Goal: Task Accomplishment & Management: Complete application form

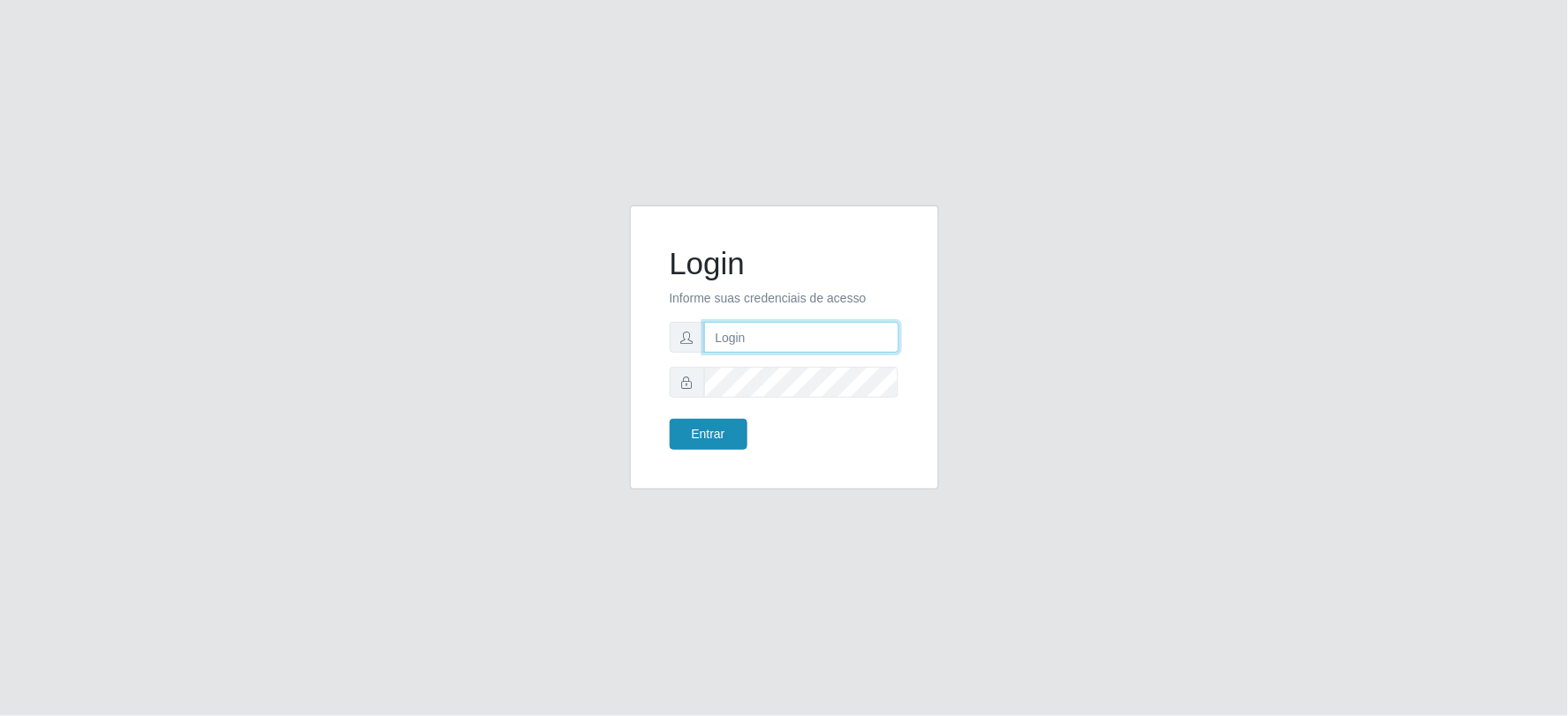
type input "[PERSON_NAME][EMAIL_ADDRESS][PERSON_NAME][DOMAIN_NAME]"
click at [717, 435] on button "Entrar" at bounding box center [708, 434] width 78 height 31
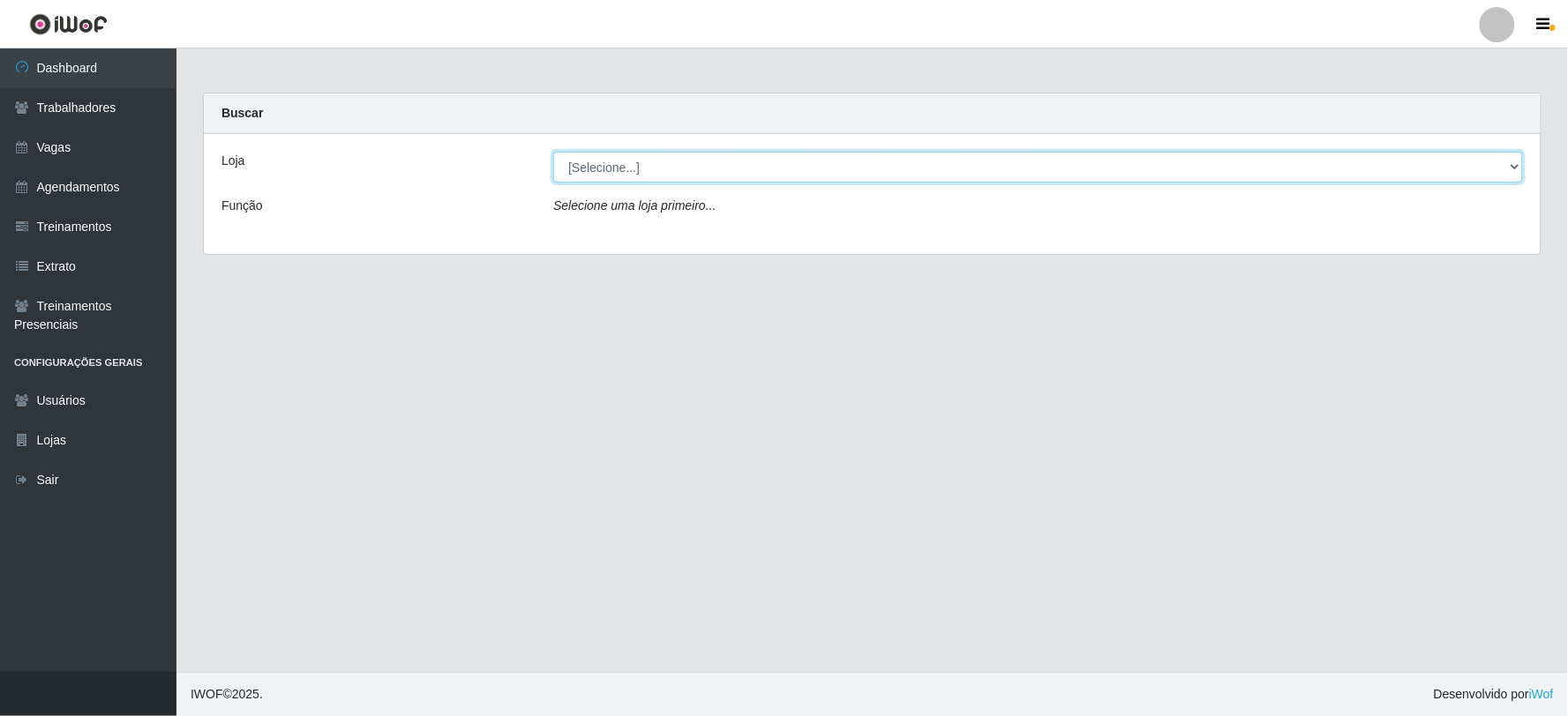
drag, startPoint x: 707, startPoint y: 170, endPoint x: 706, endPoint y: 180, distance: 10.0
click at [707, 170] on select "[Selecione...] SuperFácil Atacado - Vale do Sol" at bounding box center [1038, 168] width 970 height 31
select select "502"
click at [554, 152] on select "[Selecione...] SuperFácil Atacado - Vale do Sol" at bounding box center [1038, 168] width 970 height 31
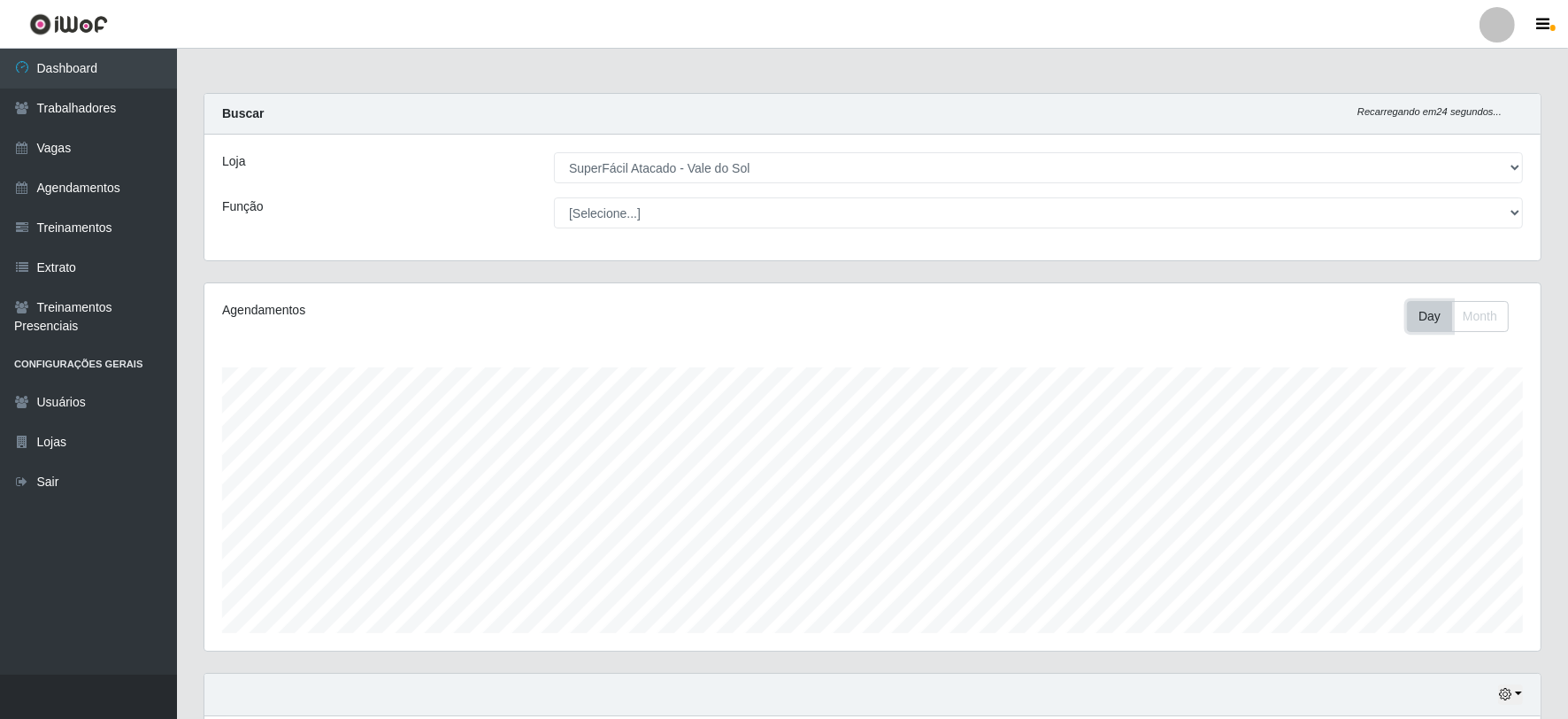
click at [1437, 321] on button "Day" at bounding box center [1430, 317] width 45 height 31
click at [1463, 321] on button "Month" at bounding box center [1480, 317] width 58 height 31
click at [1418, 315] on button "Day" at bounding box center [1430, 317] width 45 height 31
click at [90, 191] on link "Agendamentos" at bounding box center [88, 188] width 177 height 40
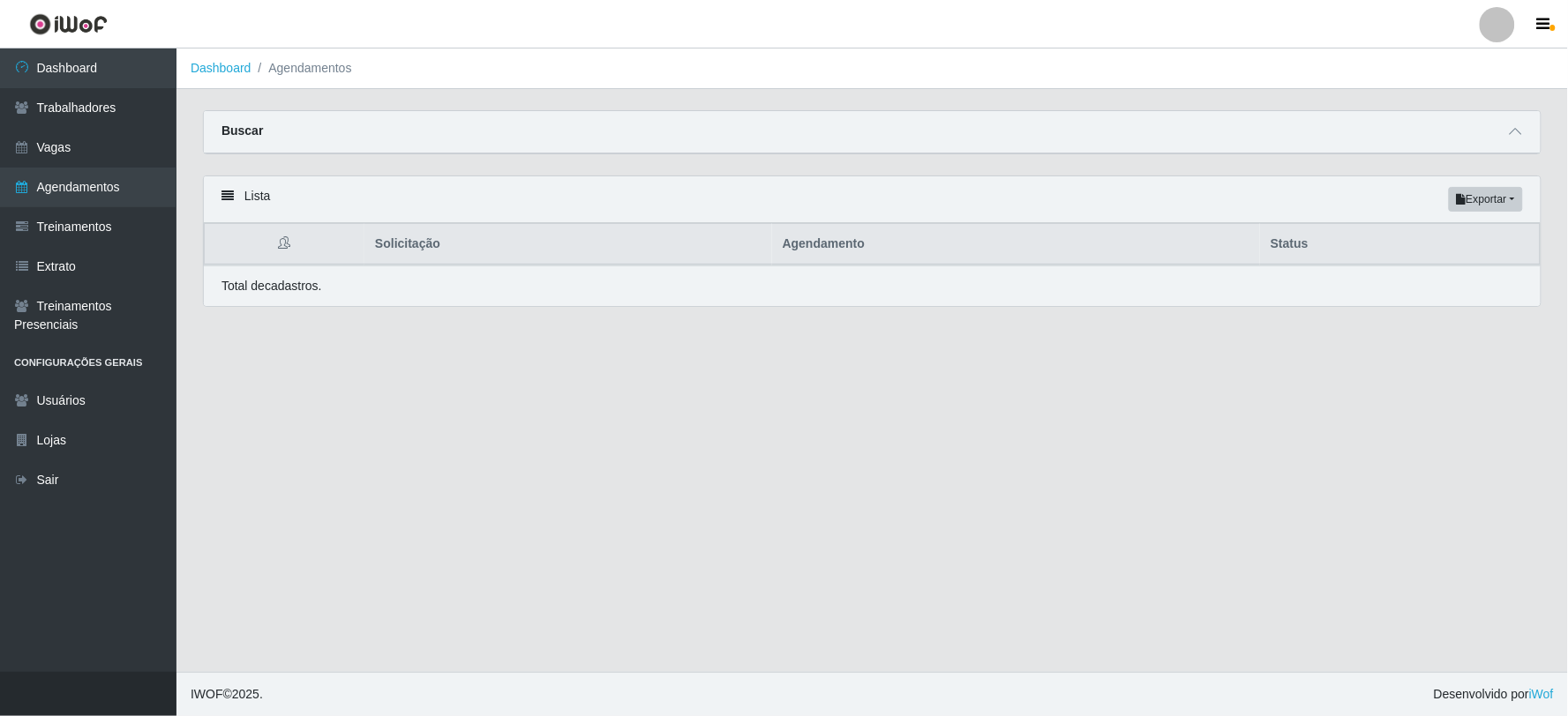
click at [647, 288] on div "Total de cadastros." at bounding box center [872, 285] width 1302 height 19
click at [221, 197] on icon at bounding box center [227, 196] width 13 height 13
click at [319, 129] on div "Buscar" at bounding box center [872, 132] width 1337 height 42
click at [1507, 135] on span at bounding box center [1516, 132] width 21 height 20
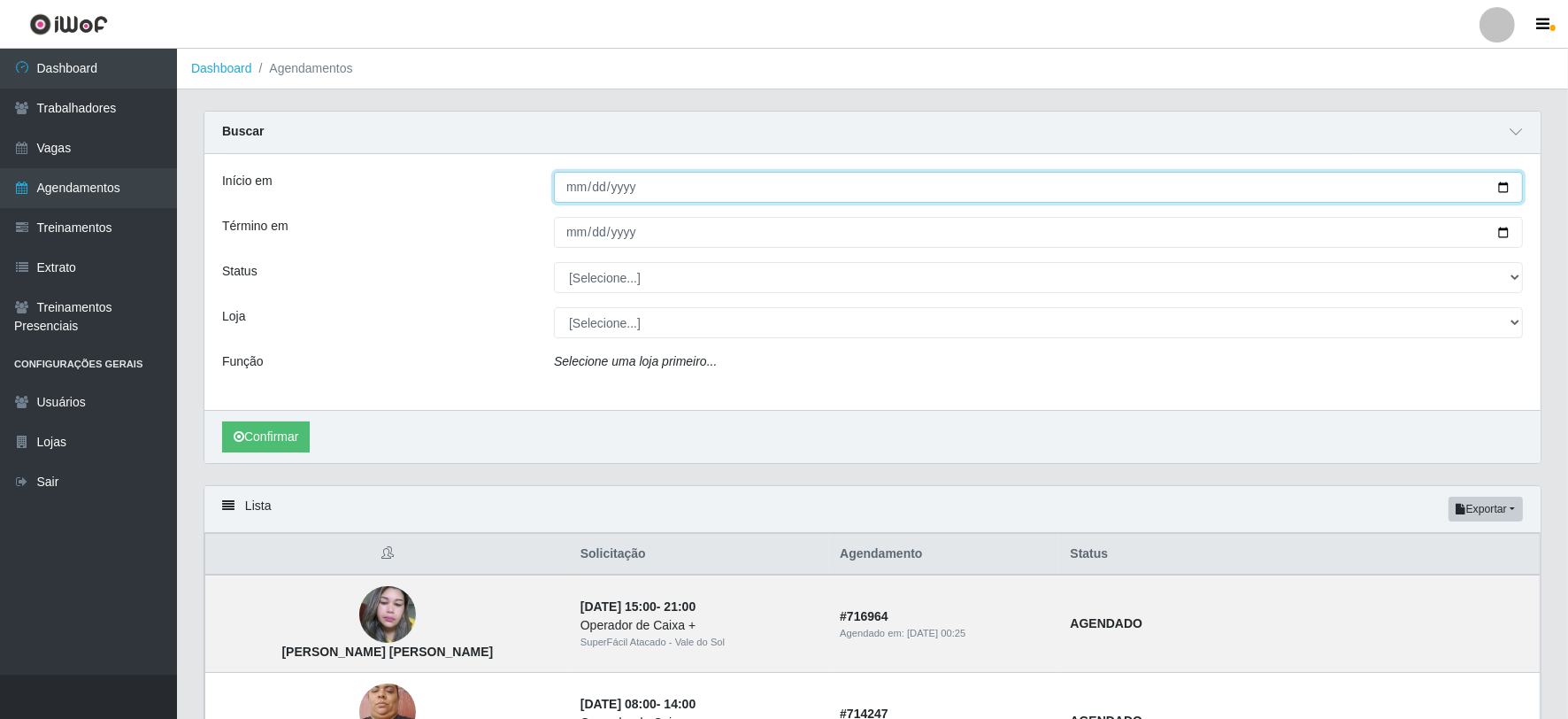
click at [567, 188] on input "Início em" at bounding box center [1038, 188] width 969 height 31
type input "[DATE]"
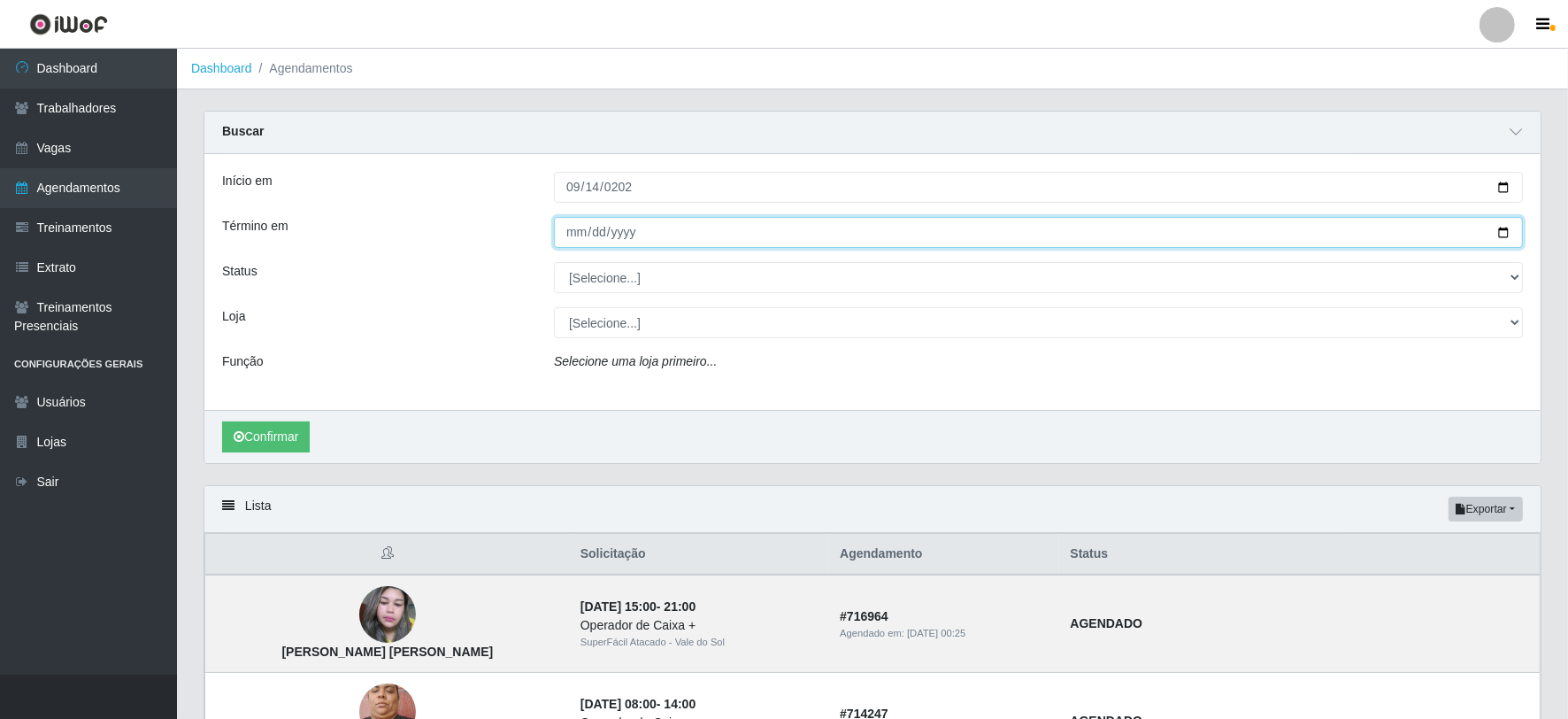
click at [572, 239] on input "Término em" at bounding box center [1038, 233] width 969 height 31
type input "[DATE]"
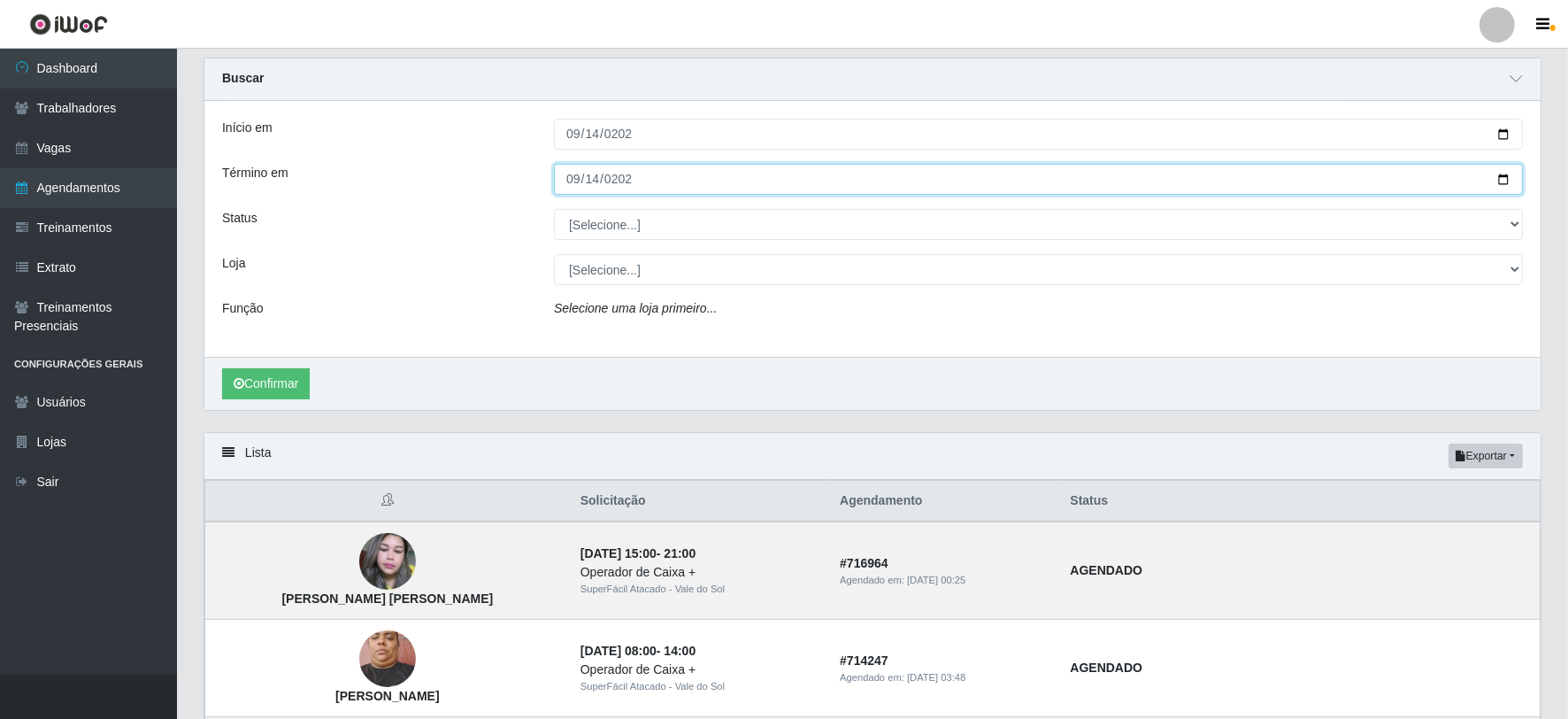
scroll to position [99, 0]
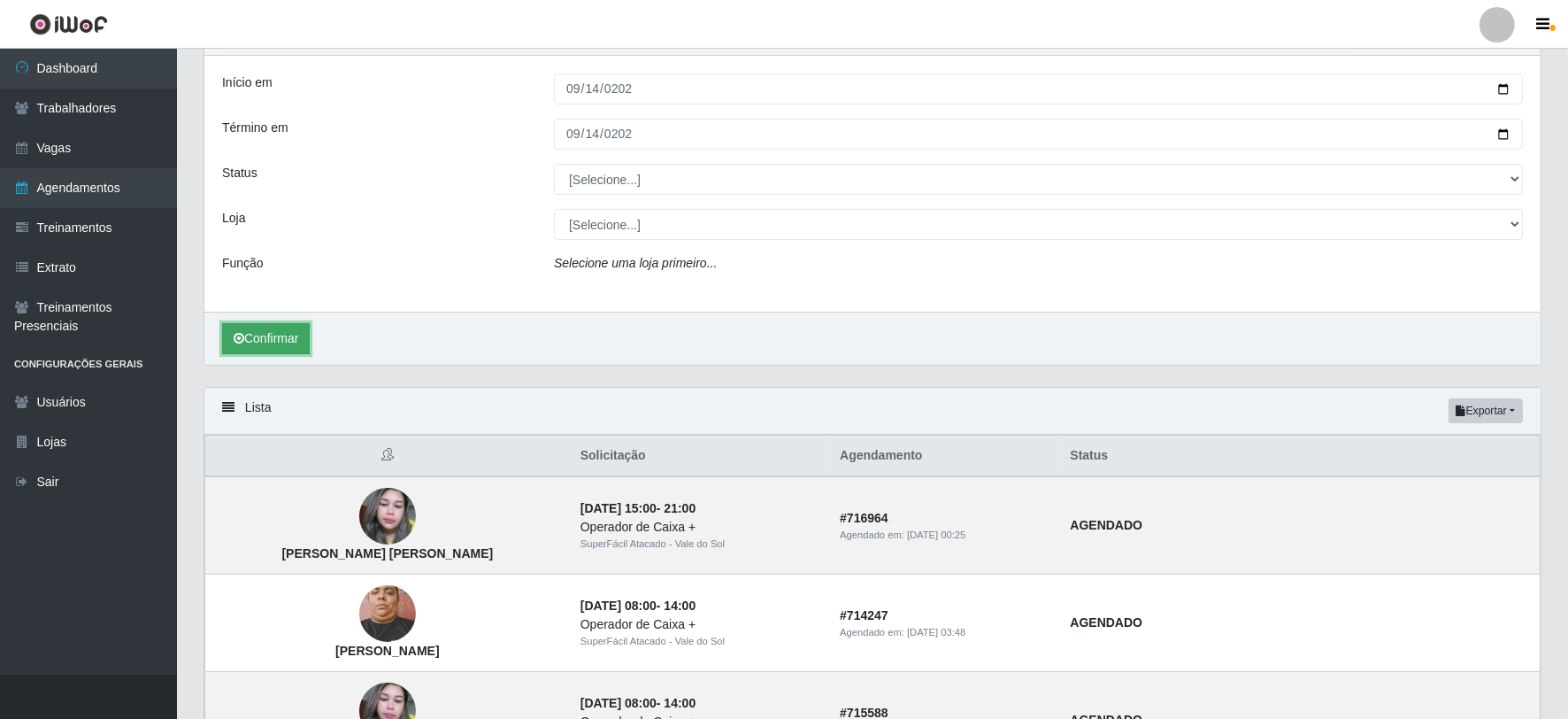
click at [273, 343] on button "Confirmar" at bounding box center [266, 338] width 88 height 31
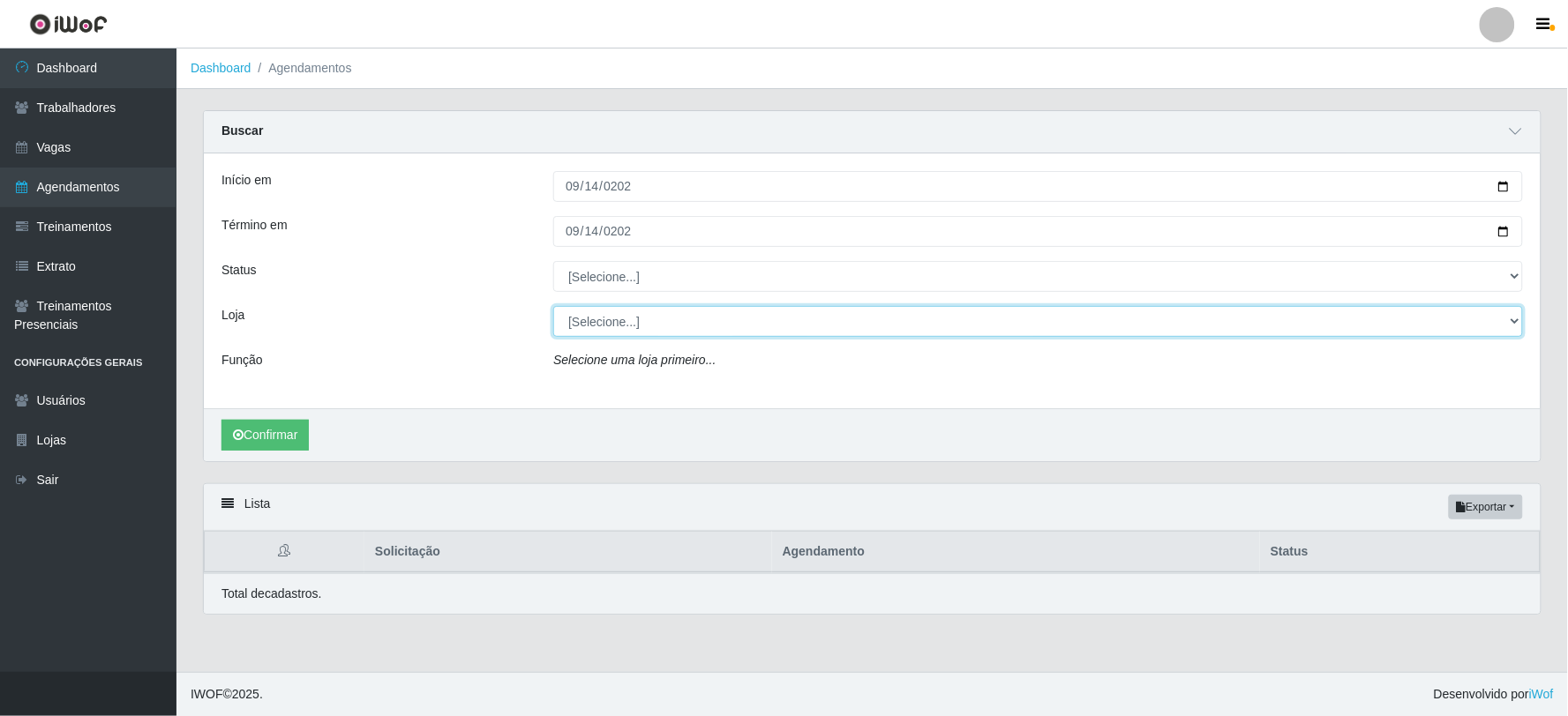
click at [660, 324] on select "[Selecione...] SuperFácil Atacado - Vale do Sol" at bounding box center [1038, 321] width 970 height 31
select select "502"
click at [554, 306] on select "[Selecione...] SuperFácil Atacado - Vale do Sol" at bounding box center [1038, 321] width 970 height 31
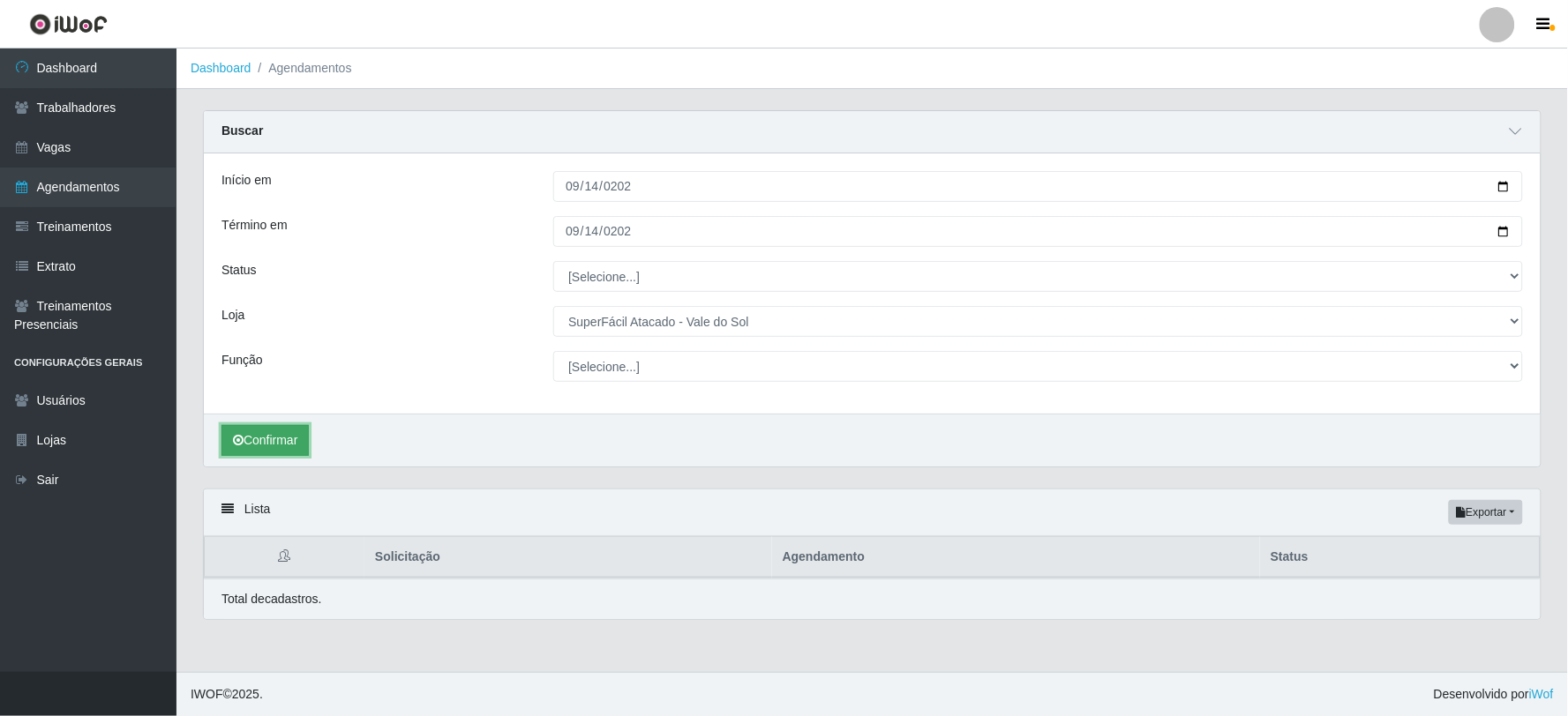
click at [288, 437] on button "Confirmar" at bounding box center [265, 440] width 88 height 31
click at [289, 441] on button "Confirmar" at bounding box center [265, 440] width 88 height 31
click at [276, 435] on button "Confirmar" at bounding box center [265, 440] width 88 height 31
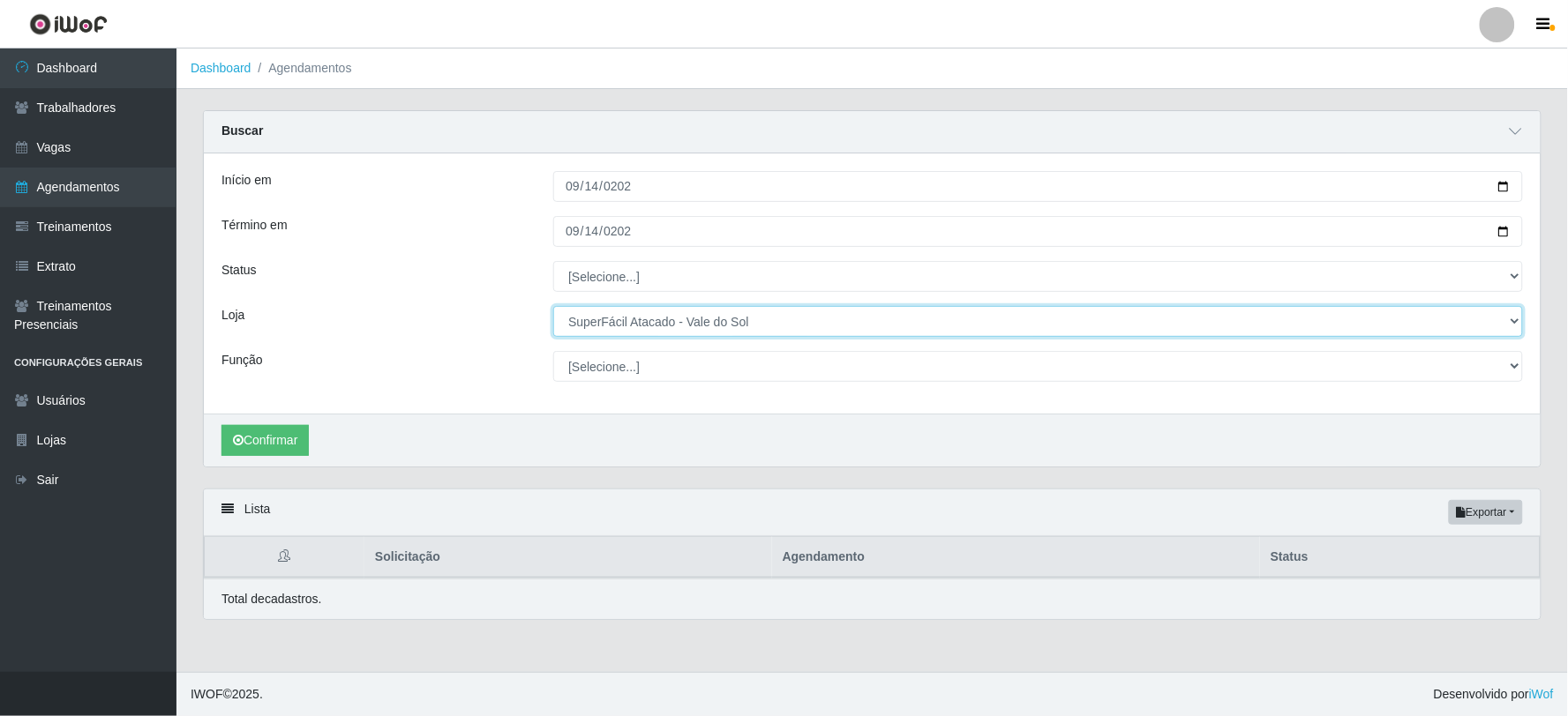
click at [623, 327] on select "[Selecione...] SuperFácil Atacado - Vale do Sol" at bounding box center [1038, 321] width 970 height 31
click at [554, 306] on select "[Selecione...] SuperFácil Atacado - Vale do Sol" at bounding box center [1038, 321] width 970 height 31
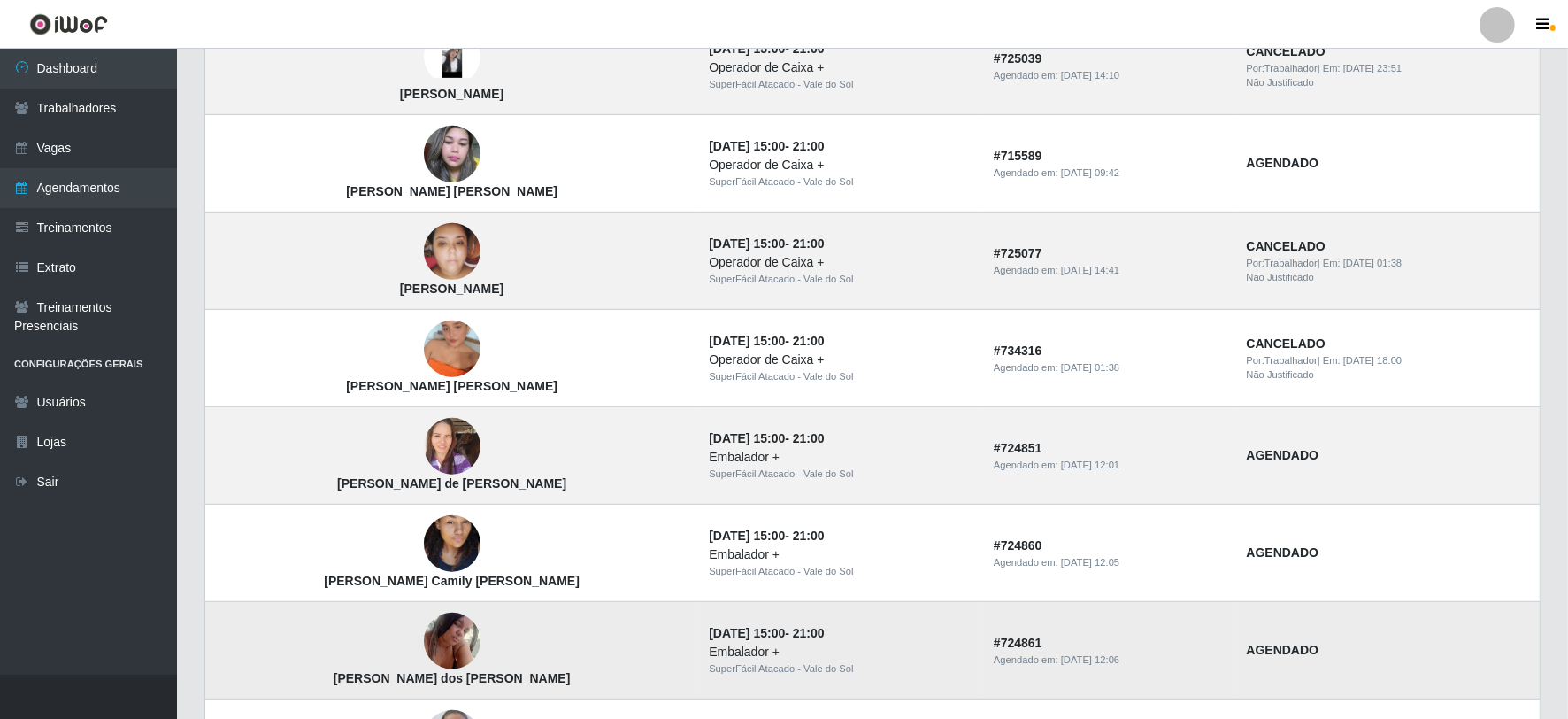
scroll to position [855, 0]
